Goal: Task Accomplishment & Management: Manage account settings

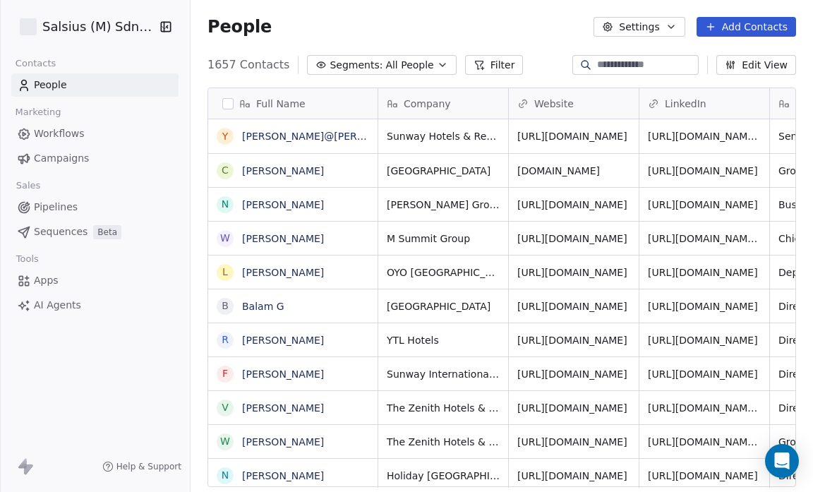
scroll to position [424, 614]
click at [411, 66] on span "All People" at bounding box center [410, 65] width 48 height 15
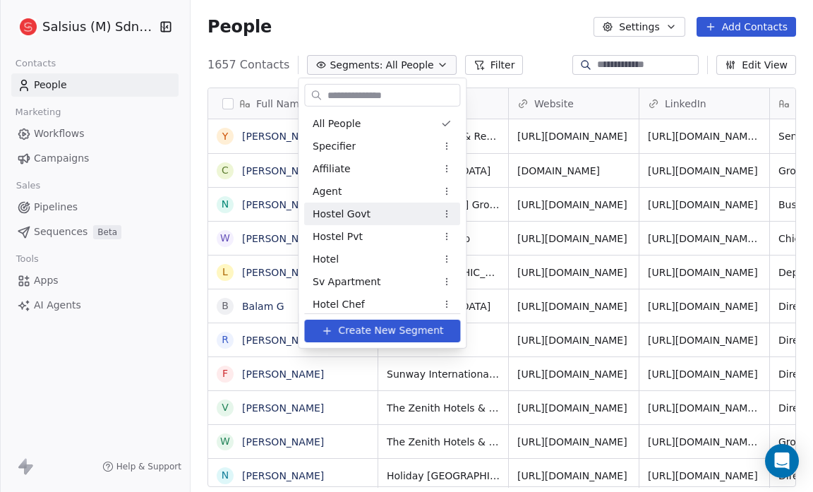
click at [439, 210] on html "Salsius (M) Sdn Bhd Contacts People Marketing Workflows Campaigns Sales Pipelin…" at bounding box center [406, 246] width 813 height 492
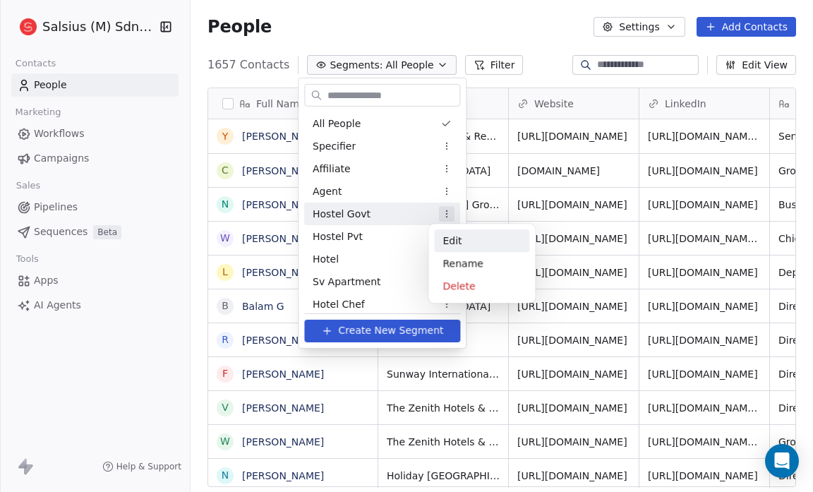
click at [455, 236] on div "Edit" at bounding box center [481, 240] width 95 height 23
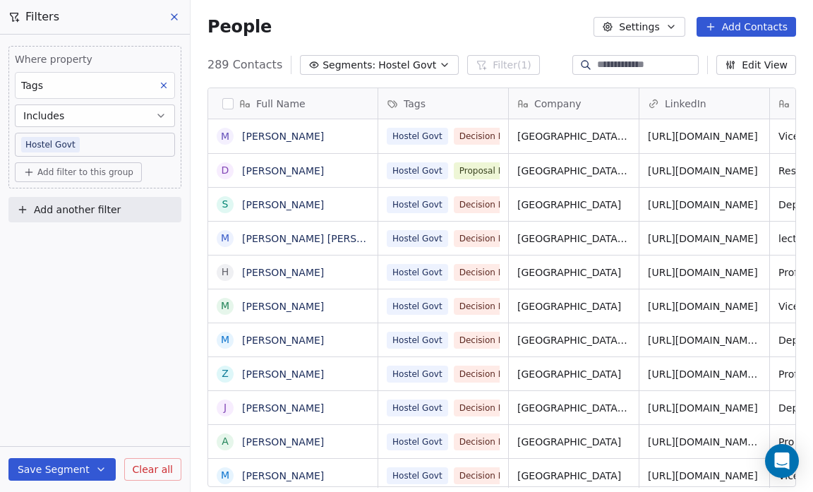
click at [63, 144] on body "Salsius (M) Sdn Bhd Contacts People Marketing Workflows Campaigns Sales Pipelin…" at bounding box center [406, 246] width 813 height 492
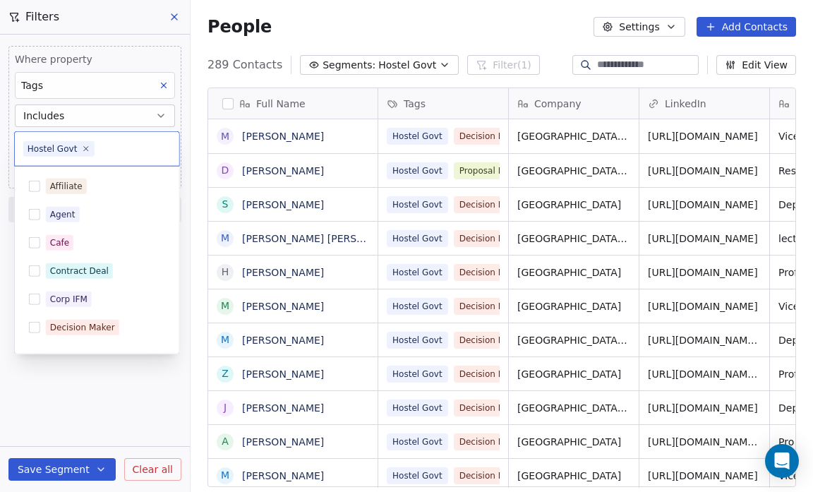
click at [66, 149] on div "Hostel Govt" at bounding box center [53, 149] width 50 height 13
click at [64, 148] on div "Hostel Govt" at bounding box center [53, 149] width 50 height 13
click at [124, 396] on html "Salsius (M) Sdn Bhd Contacts People Marketing Workflows Campaigns Sales Pipelin…" at bounding box center [406, 246] width 813 height 492
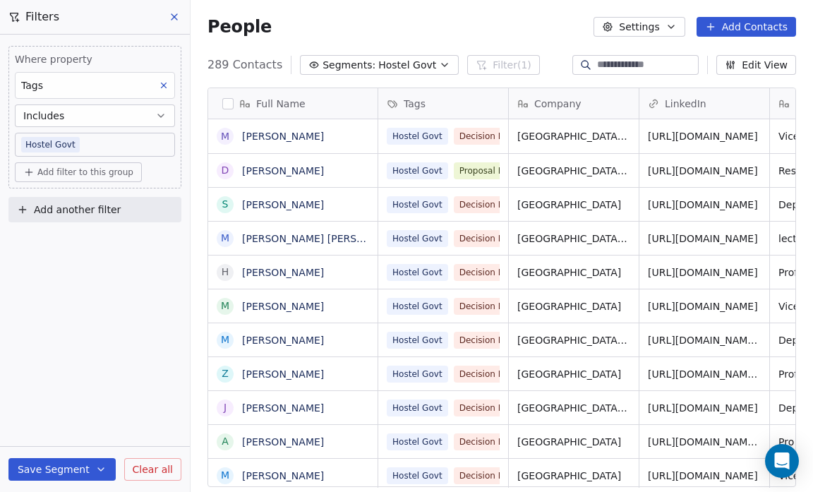
click at [124, 396] on div "Where property Tags Includes Hostel Govt Add filter to this group Add another f…" at bounding box center [95, 264] width 190 height 458
click at [673, 28] on icon "button" at bounding box center [671, 26] width 11 height 11
drag, startPoint x: 673, startPoint y: 28, endPoint x: 668, endPoint y: 33, distance: 7.5
click at [668, 33] on html "Salsius (M) Sdn Bhd Contacts People Marketing Workflows Campaigns Sales Pipelin…" at bounding box center [406, 246] width 813 height 492
click at [669, 28] on icon "button" at bounding box center [671, 26] width 11 height 11
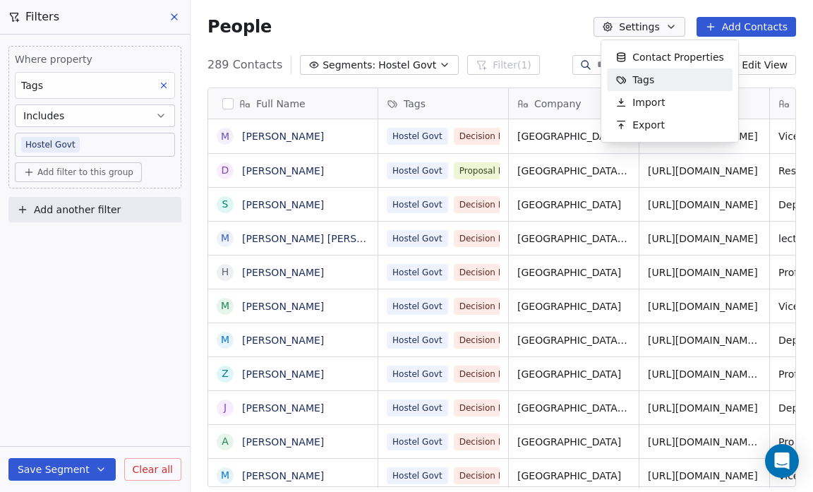
click at [658, 78] on div "Tags" at bounding box center [635, 79] width 56 height 23
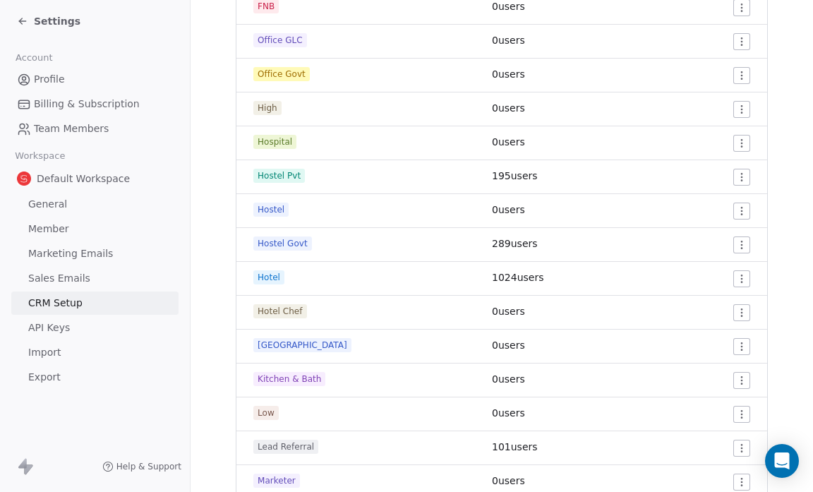
scroll to position [524, 0]
click at [733, 241] on html "Settings Account Profile Billing & Subscription Team Members Workspace Default …" at bounding box center [406, 246] width 813 height 492
click at [713, 265] on span "Edit" at bounding box center [708, 272] width 19 height 14
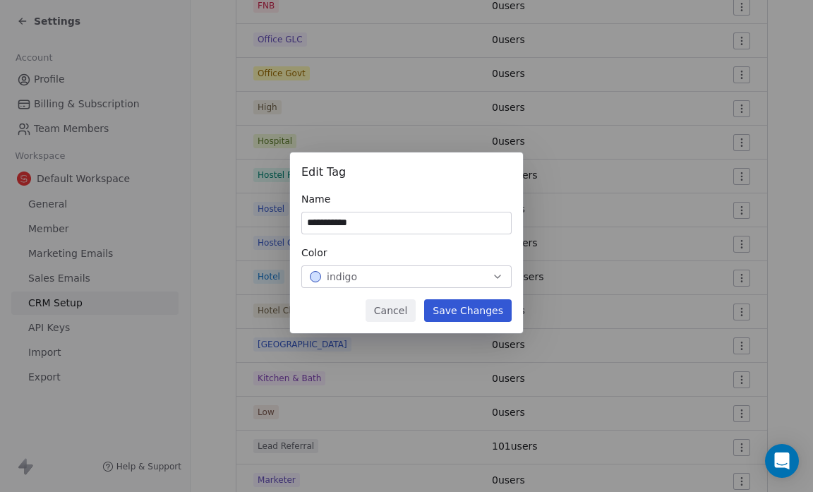
click at [351, 223] on input "**********" at bounding box center [406, 223] width 209 height 21
type input "**********"
click at [466, 305] on button "Save Changes" at bounding box center [468, 310] width 88 height 23
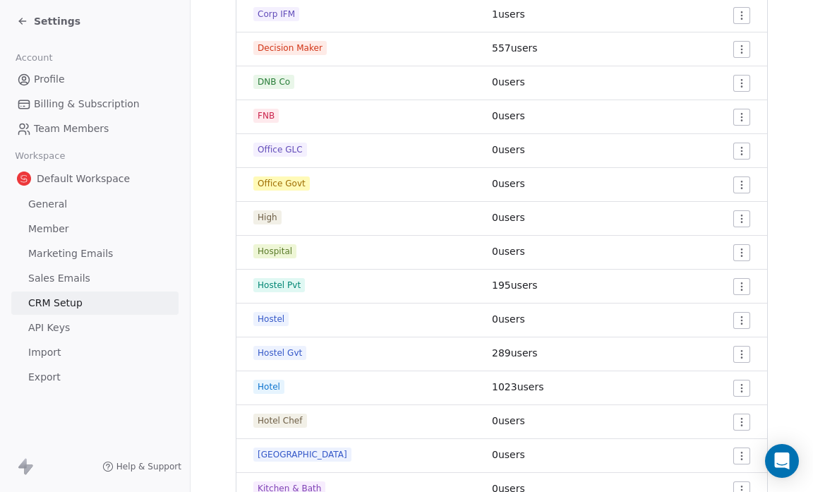
scroll to position [414, 0]
click at [734, 184] on html "Settings Account Profile Billing & Subscription Team Members Workspace Default …" at bounding box center [406, 246] width 813 height 492
click at [698, 205] on div "Edit" at bounding box center [707, 212] width 66 height 23
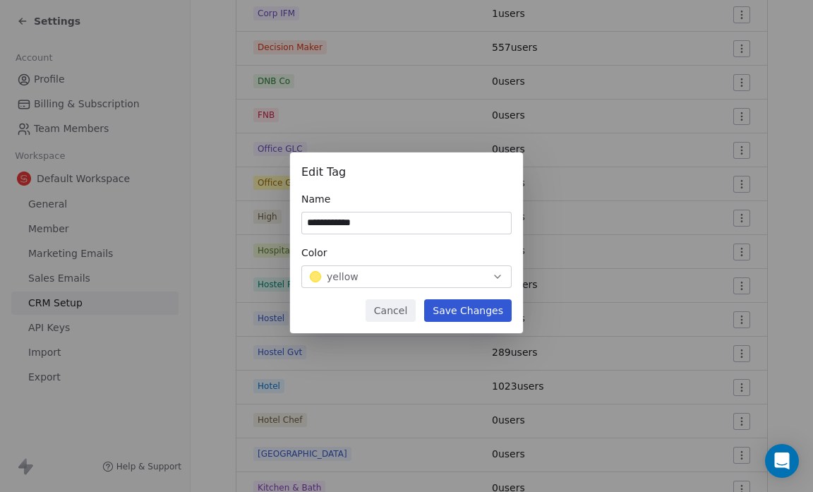
click at [353, 223] on input "**********" at bounding box center [406, 223] width 209 height 21
type input "**********"
click at [464, 312] on button "Save Changes" at bounding box center [468, 310] width 88 height 23
